Goal: Use online tool/utility: Utilize a website feature to perform a specific function

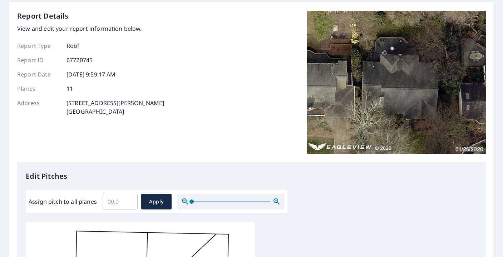
scroll to position [34, 0]
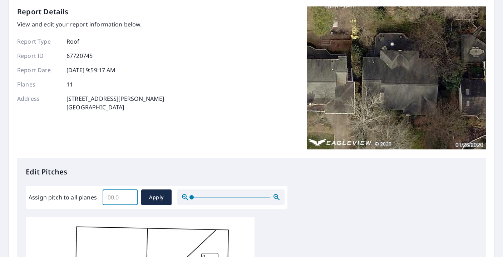
click at [114, 196] on input "Assign pitch to all planes" at bounding box center [120, 197] width 35 height 20
click at [131, 195] on input "0.1" at bounding box center [120, 197] width 35 height 20
click at [131, 195] on input "0.2" at bounding box center [120, 197] width 35 height 20
click at [131, 195] on input "0.3" at bounding box center [120, 197] width 35 height 20
click at [131, 195] on input "0.4" at bounding box center [120, 197] width 35 height 20
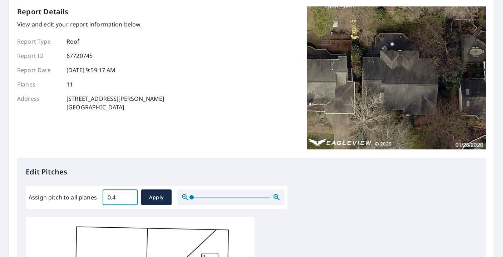
click at [122, 195] on input "0.4" at bounding box center [120, 197] width 35 height 20
type input "8"
click at [153, 199] on span "Apply" at bounding box center [156, 197] width 19 height 9
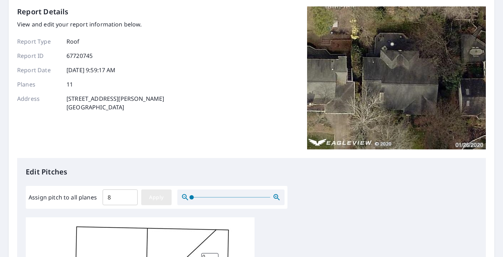
type input "8"
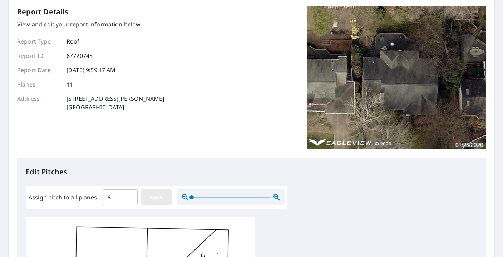
type input "8"
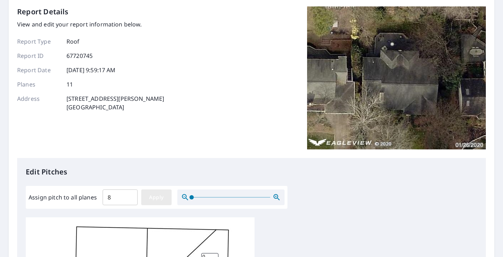
type input "8"
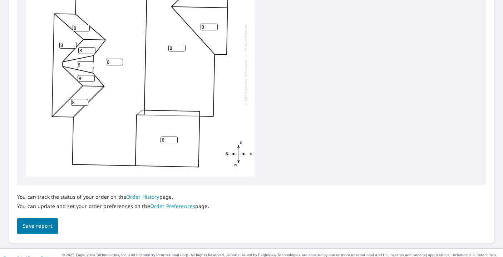
scroll to position [1, 0]
click at [42, 228] on span "Save report" at bounding box center [37, 226] width 29 height 9
